Goal: Find specific page/section: Find specific page/section

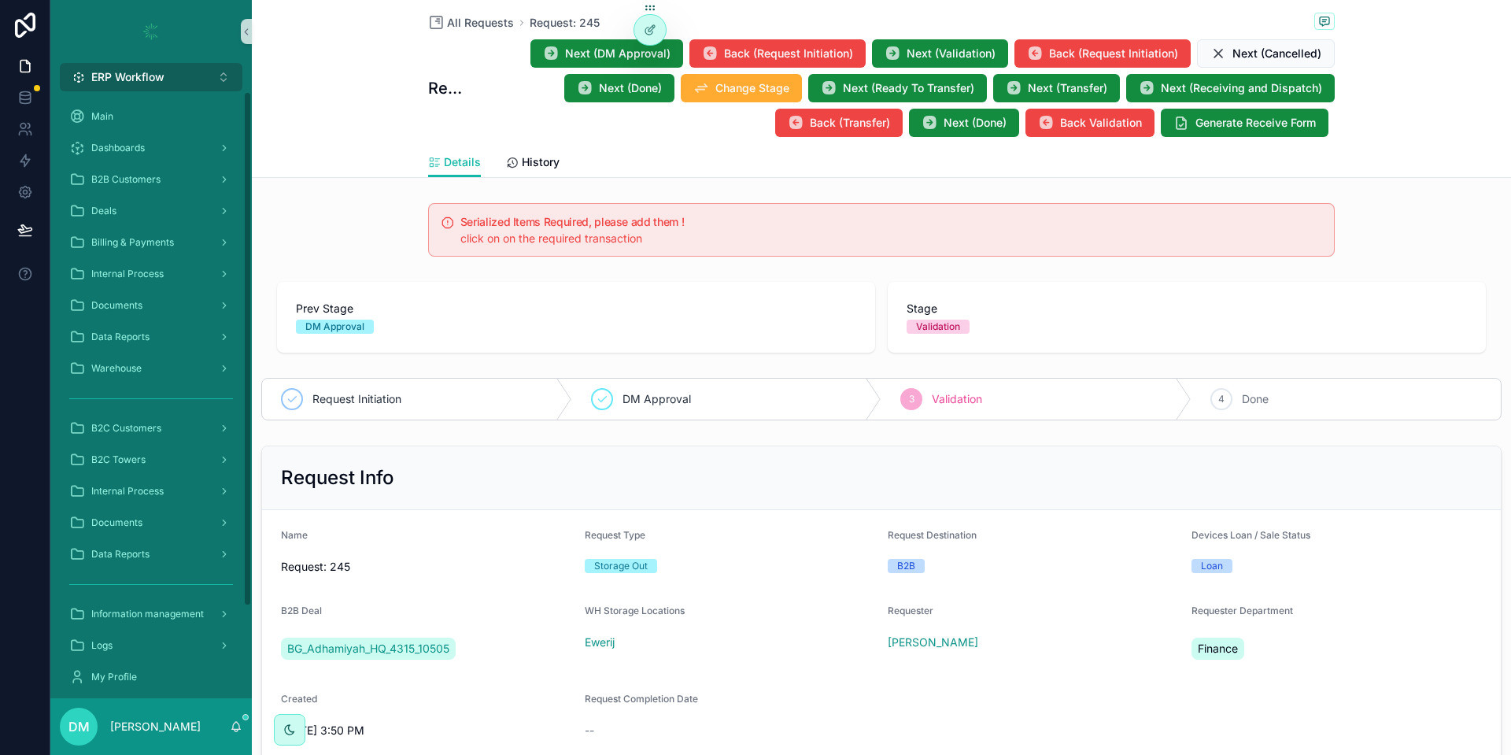
click at [165, 74] on span "ERP Workflow" at bounding box center [127, 77] width 73 height 16
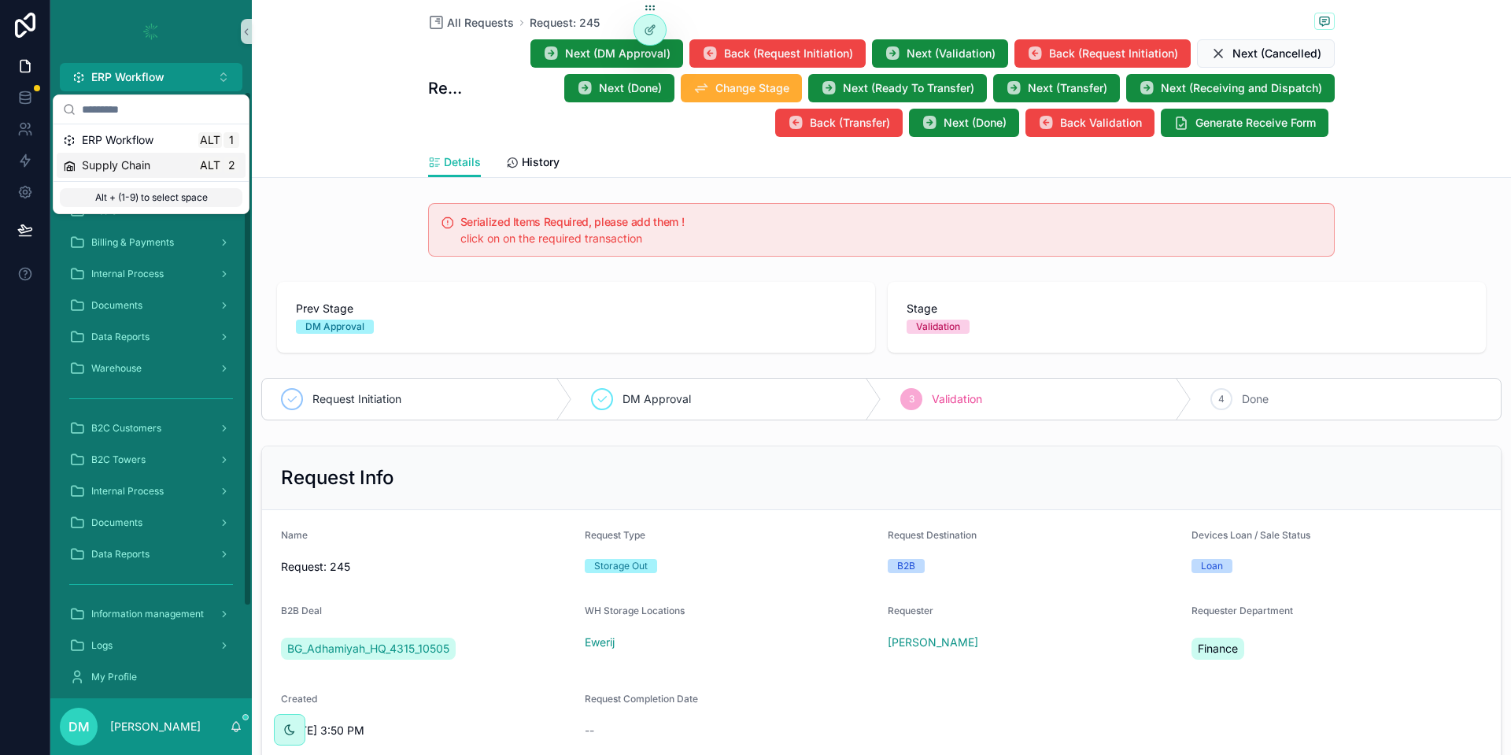
click at [164, 165] on div "Supply Chain Alt 2" at bounding box center [151, 165] width 176 height 16
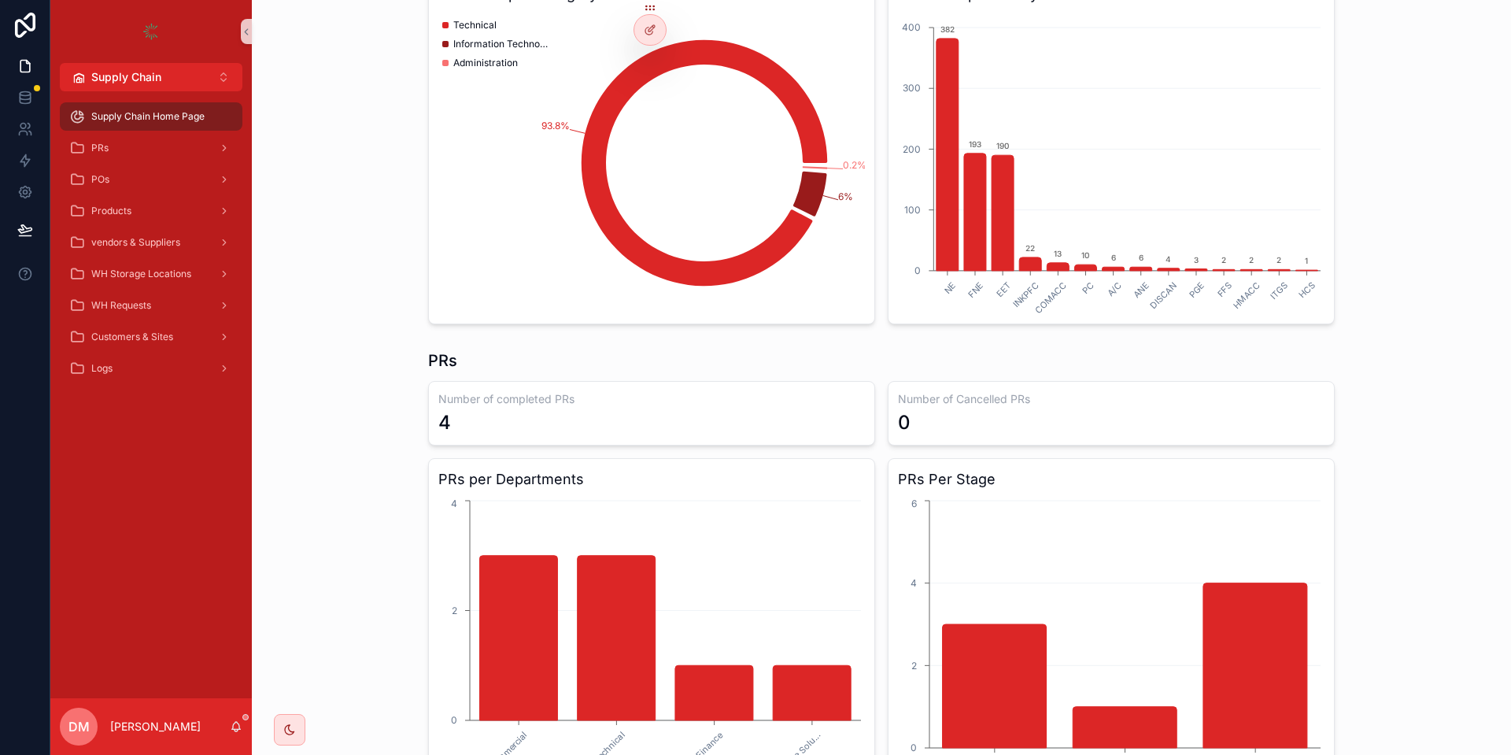
scroll to position [207, 0]
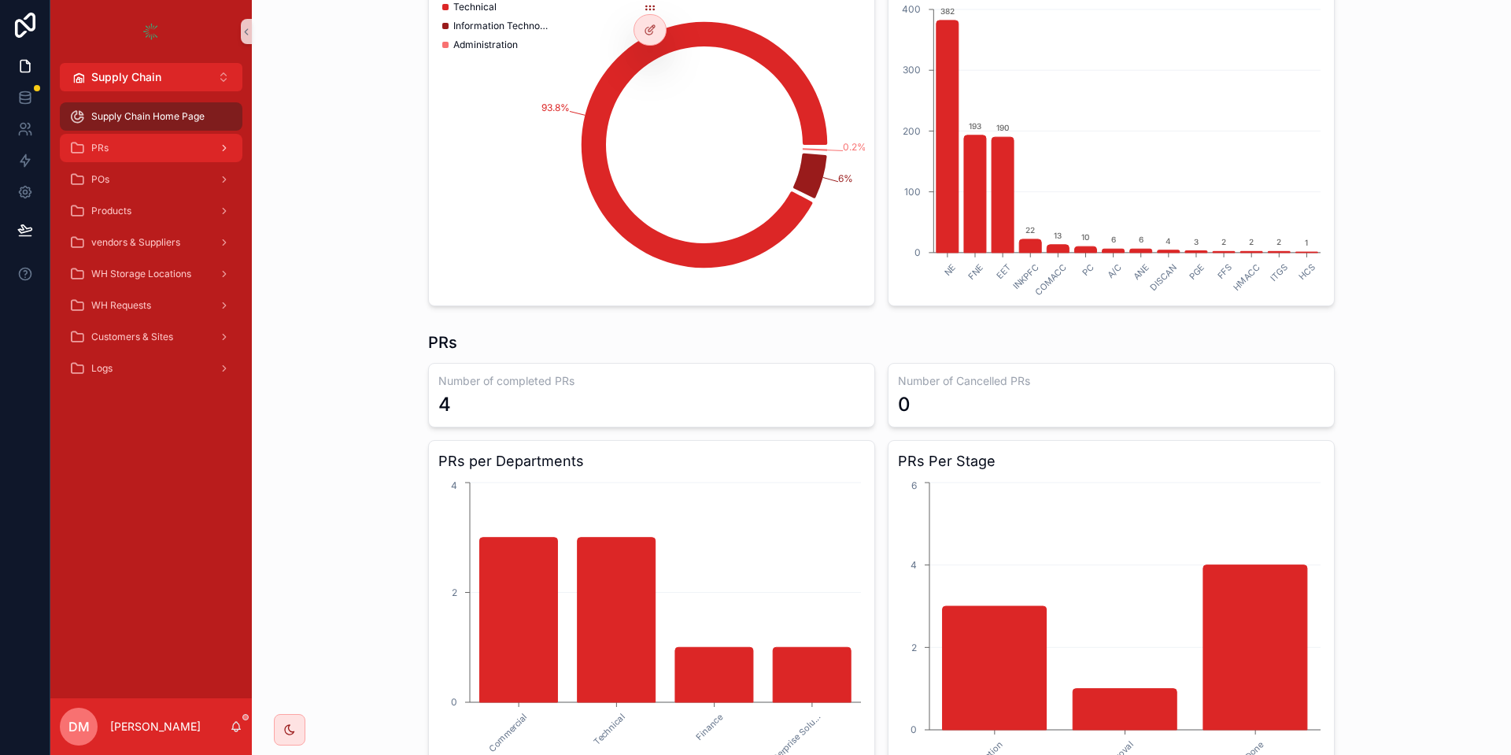
click at [109, 150] on div "PRs" at bounding box center [151, 147] width 164 height 25
